Goal: Information Seeking & Learning: Find specific fact

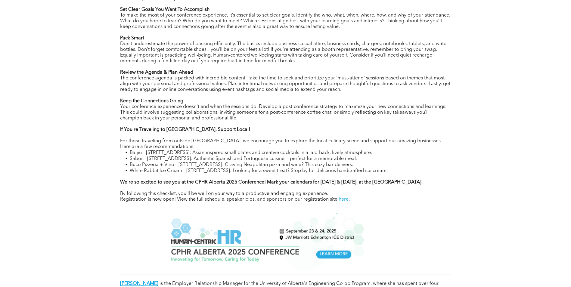
scroll to position [361, 0]
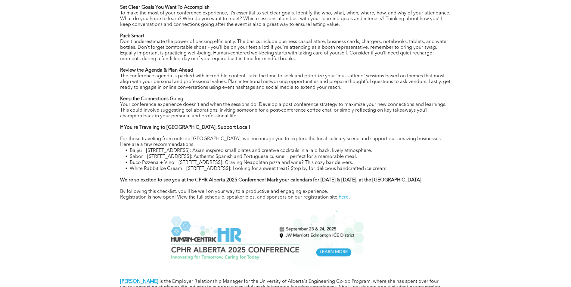
drag, startPoint x: 203, startPoint y: 155, endPoint x: 192, endPoint y: 164, distance: 13.7
click at [203, 153] on span "Baijiu – [STREET_ADDRESS]: Asian-inspired small plates and creative cocktails i…" at bounding box center [251, 150] width 242 height 5
click at [183, 169] on span "White Rabbit Ice Cream – [STREET_ADDRESS]: Looking for a sweet treat? Stop by f…" at bounding box center [259, 169] width 258 height 5
click at [150, 172] on p at bounding box center [285, 175] width 331 height 6
click at [147, 159] on span "Sabor – [STREET_ADDRESS]: Authentic Spanish and Portuguese cuisine — perfect fo…" at bounding box center [243, 157] width 227 height 5
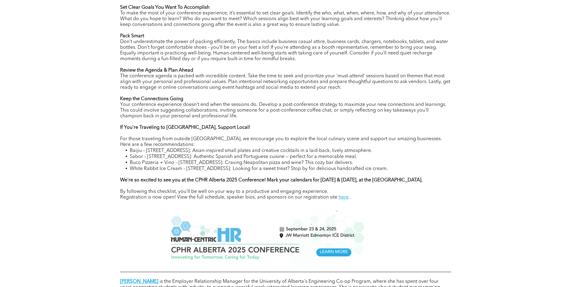
click at [267, 155] on span "Sabor – [STREET_ADDRESS]: Authentic Spanish and Portuguese cuisine — perfect fo…" at bounding box center [243, 157] width 227 height 5
click at [210, 165] on span "Buco Pizzeria + Vino – [STREET_ADDRESS]: Craving Neapolitan pizza and wine? Thi…" at bounding box center [241, 163] width 223 height 5
click at [246, 158] on span "Sabor – [STREET_ADDRESS]: Authentic Spanish and Portuguese cuisine — perfect fo…" at bounding box center [243, 157] width 227 height 5
drag, startPoint x: 247, startPoint y: 158, endPoint x: 307, endPoint y: 156, distance: 60.0
click at [307, 156] on span "Sabor – [STREET_ADDRESS]: Authentic Spanish and Portuguese cuisine — perfect fo…" at bounding box center [243, 157] width 227 height 5
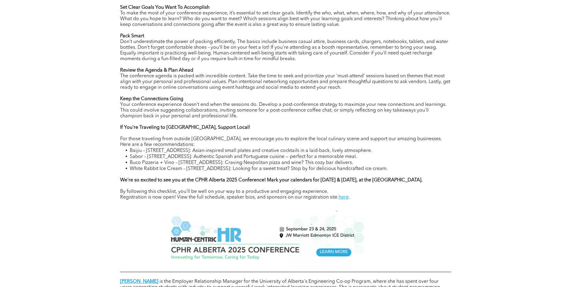
drag, startPoint x: 307, startPoint y: 156, endPoint x: 343, endPoint y: 154, distance: 35.9
click at [326, 153] on span "Baijiu – [STREET_ADDRESS]: Asian-inspired small plates and creative cocktails i…" at bounding box center [251, 150] width 242 height 5
click at [378, 154] on li "Baijiu – [STREET_ADDRESS]: Asian-inspired small plates and creative cocktails i…" at bounding box center [291, 151] width 322 height 6
click at [355, 167] on span "White Rabbit Ice Cream – [STREET_ADDRESS]: Looking for a sweet treat? Stop by f…" at bounding box center [259, 169] width 258 height 5
click at [377, 152] on li "Baijiu – [STREET_ADDRESS]: Asian-inspired small plates and creative cocktails i…" at bounding box center [291, 151] width 322 height 6
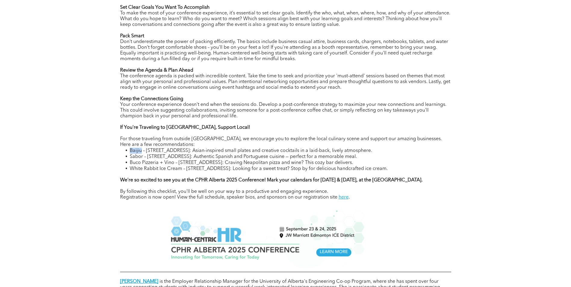
drag, startPoint x: 142, startPoint y: 154, endPoint x: 127, endPoint y: 153, distance: 14.5
click at [130, 153] on li "Baijiu – [STREET_ADDRESS]: Asian-inspired small plates and creative cocktails i…" at bounding box center [291, 151] width 322 height 6
drag, startPoint x: 128, startPoint y: 153, endPoint x: 137, endPoint y: 154, distance: 9.1
copy span "Baijiu"
click at [383, 151] on li "Baijiu – [STREET_ADDRESS]: Asian-inspired small plates and creative cocktails i…" at bounding box center [291, 151] width 322 height 6
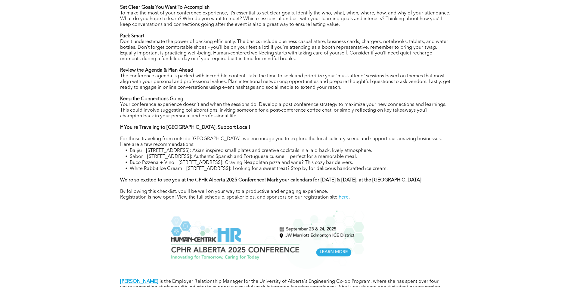
click at [366, 152] on span "Baijiu – [STREET_ADDRESS]: Asian-inspired small plates and creative cocktails i…" at bounding box center [251, 150] width 242 height 5
click at [379, 154] on li "Baijiu – [STREET_ADDRESS]: Asian-inspired small plates and creative cocktails i…" at bounding box center [291, 151] width 322 height 6
click at [184, 161] on span "Buco Pizzeria + Vino – [STREET_ADDRESS]: Craving Neapolitan pizza and wine? Thi…" at bounding box center [241, 163] width 223 height 5
click at [283, 158] on span "Sabor – [STREET_ADDRESS]: Authentic Spanish and Portuguese cuisine — perfect fo…" at bounding box center [243, 157] width 227 height 5
click at [339, 156] on span "Sabor – [STREET_ADDRESS]: Authentic Spanish and Portuguese cuisine — perfect fo…" at bounding box center [243, 157] width 227 height 5
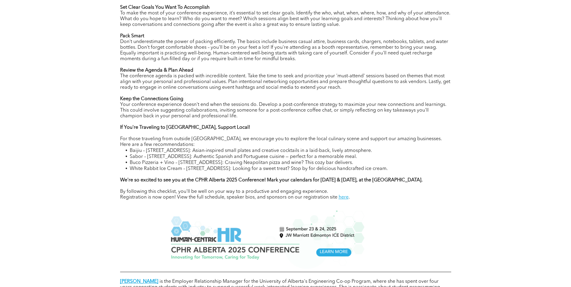
click at [361, 156] on li "Sabor – [STREET_ADDRESS]: Authentic Spanish and Portuguese cuisine — perfect fo…" at bounding box center [291, 157] width 322 height 6
click at [360, 159] on li "Sabor – [STREET_ADDRESS]: Authentic Spanish and Portuguese cuisine — perfect fo…" at bounding box center [291, 157] width 322 height 6
click at [359, 148] on p "For those traveling from outside [GEOGRAPHIC_DATA], we encourage you to explore…" at bounding box center [285, 141] width 331 height 11
click at [363, 149] on span "Baijiu – [STREET_ADDRESS]: Asian-inspired small plates and creative cocktails i…" at bounding box center [251, 150] width 242 height 5
click at [377, 150] on li "Baijiu – [STREET_ADDRESS]: Asian-inspired small plates and creative cocktails i…" at bounding box center [291, 151] width 322 height 6
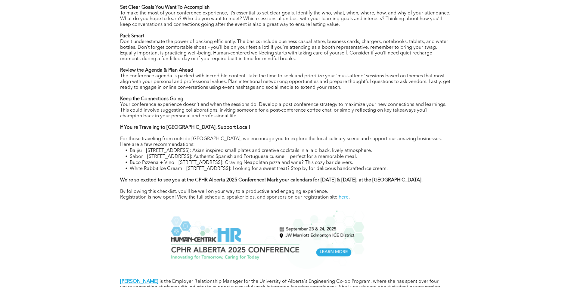
click at [355, 153] on span "Baijiu – [STREET_ADDRESS]: Asian-inspired small plates and creative cocktails i…" at bounding box center [251, 150] width 242 height 5
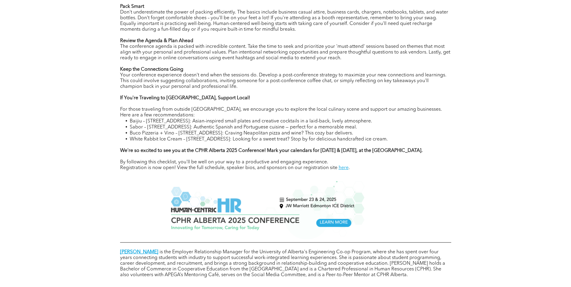
scroll to position [392, 0]
click at [375, 145] on p at bounding box center [285, 145] width 331 height 6
click at [384, 159] on p at bounding box center [285, 156] width 331 height 6
click at [330, 116] on p "For those traveling from outside [GEOGRAPHIC_DATA], we encourage you to explore…" at bounding box center [285, 111] width 331 height 11
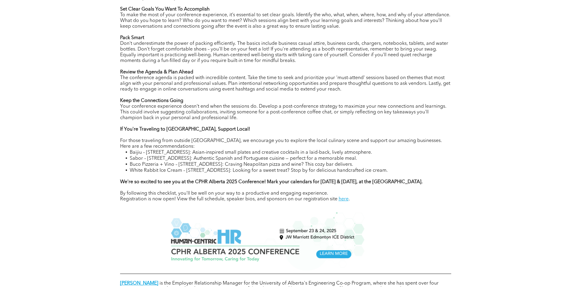
scroll to position [422, 0]
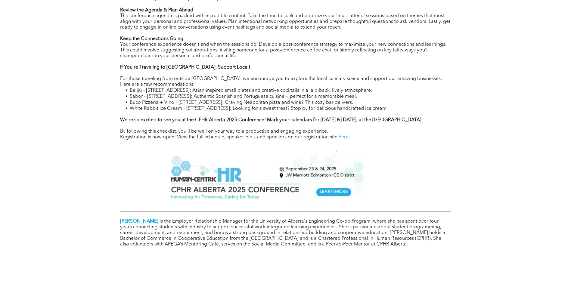
drag, startPoint x: 499, startPoint y: 154, endPoint x: 496, endPoint y: 142, distance: 12.8
click at [499, 154] on div "The countdown to the CPHR Alberta 2025 Conference has officially begun! This ye…" at bounding box center [285, 77] width 571 height 464
click at [485, 119] on div "The countdown to the CPHR Alberta 2025 Conference has officially begun! This ye…" at bounding box center [285, 77] width 571 height 464
